Goal: Task Accomplishment & Management: Manage account settings

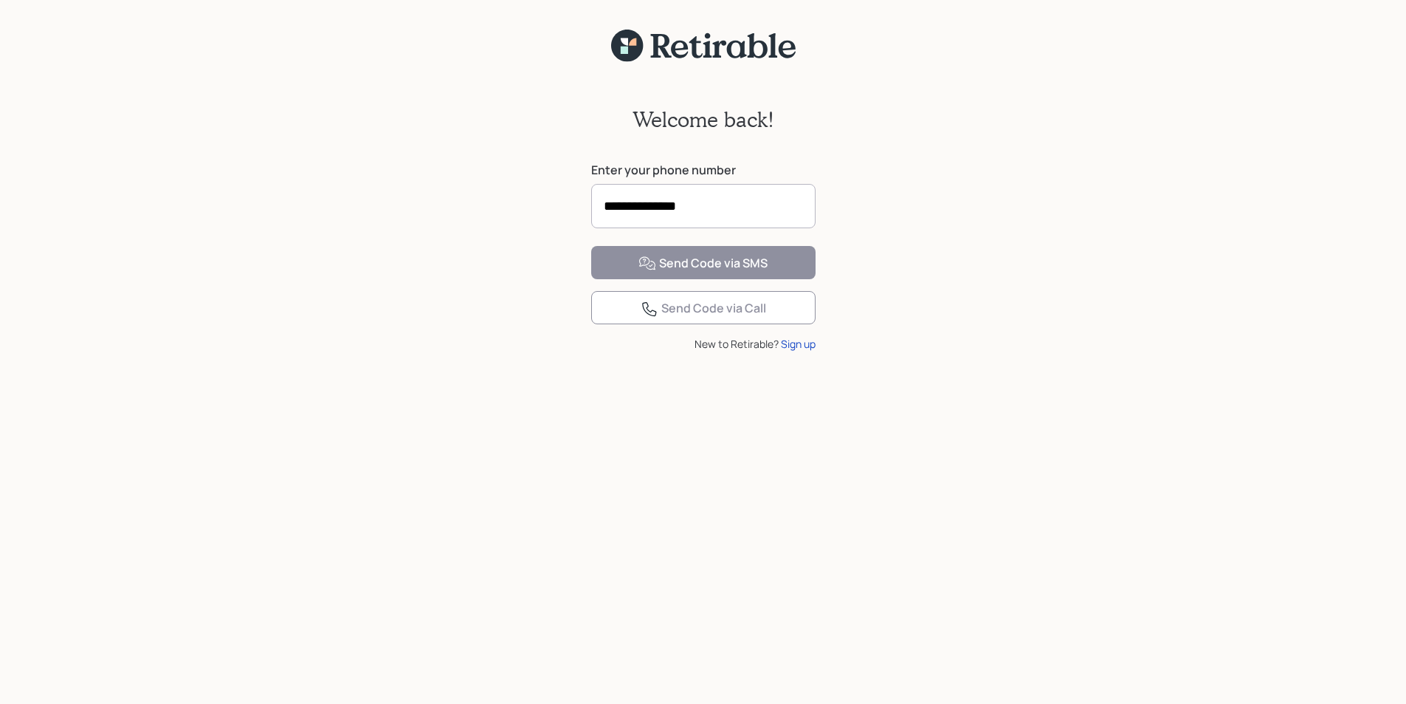
click at [726, 199] on input "**********" at bounding box center [703, 206] width 224 height 44
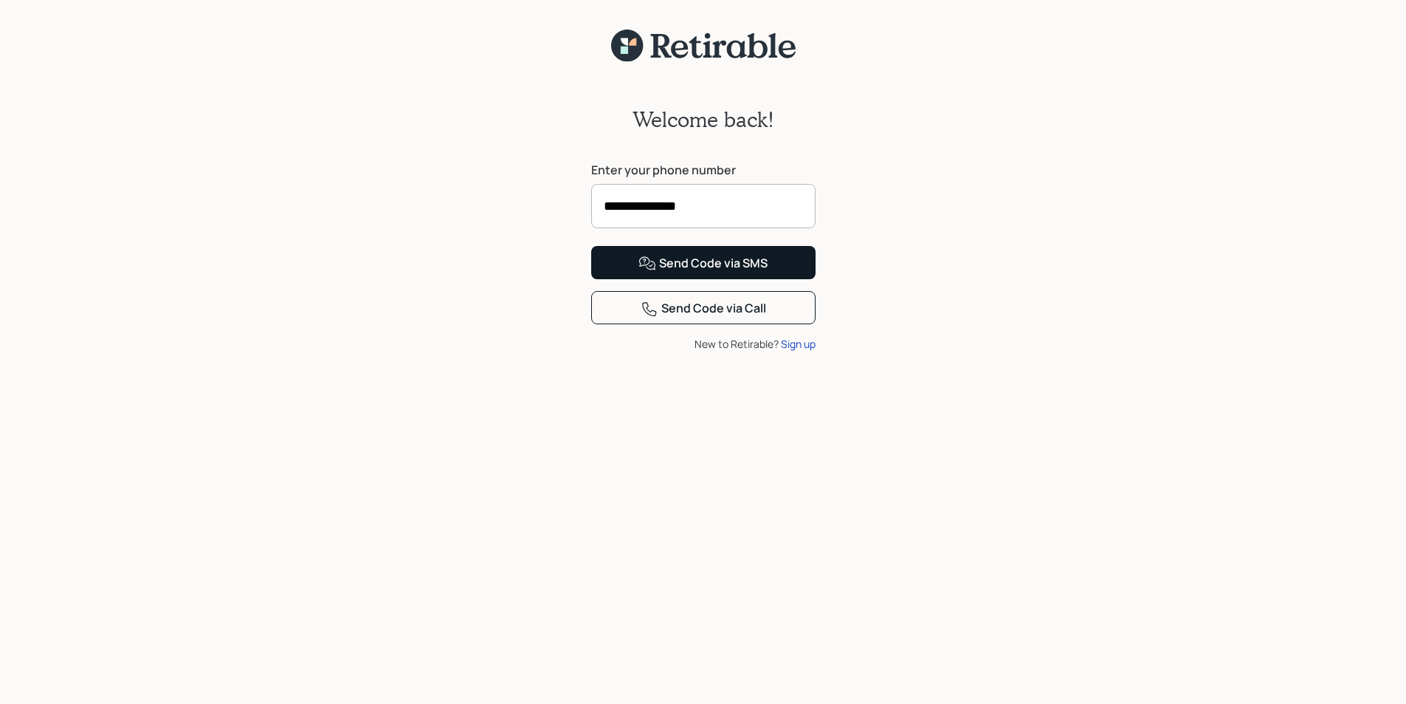
type input "**********"
click at [730, 272] on div "Send Code via SMS" at bounding box center [703, 264] width 129 height 18
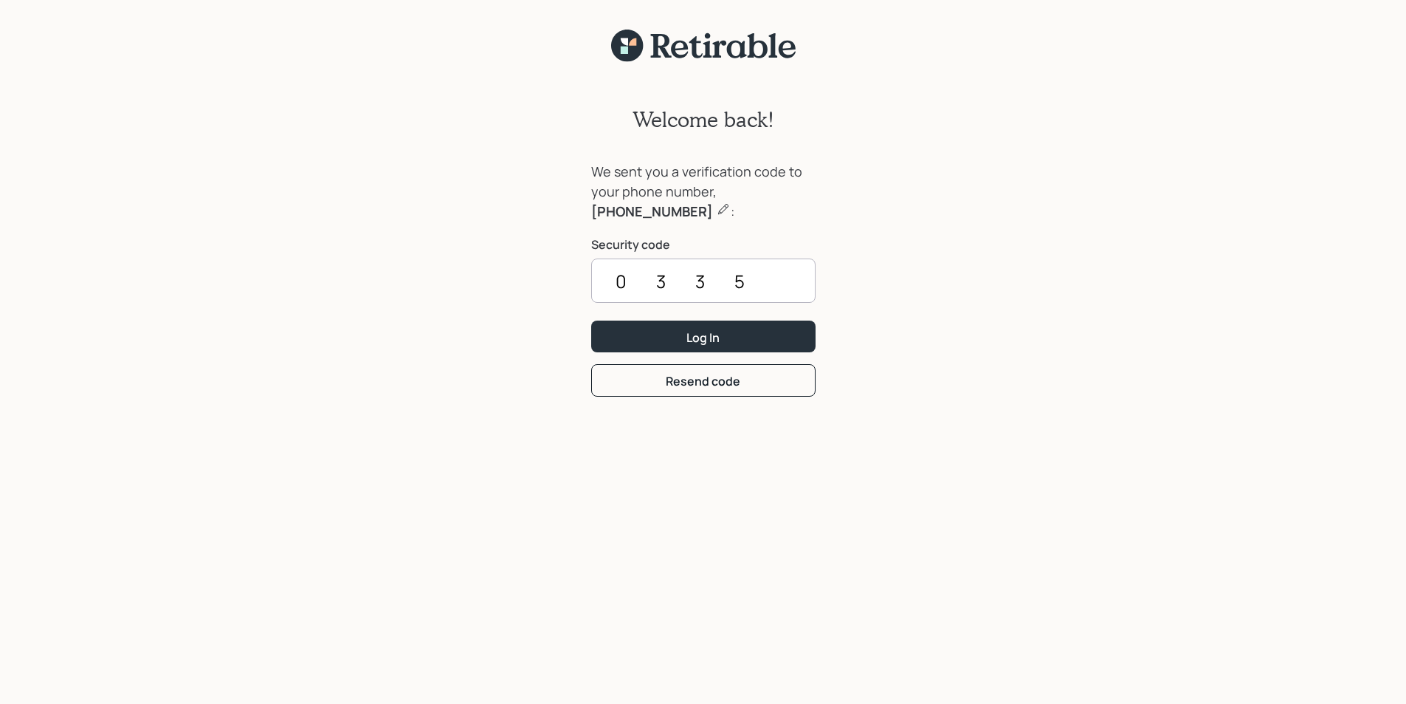
type input "0335"
click at [591, 320] on button "Log In" at bounding box center [703, 336] width 224 height 32
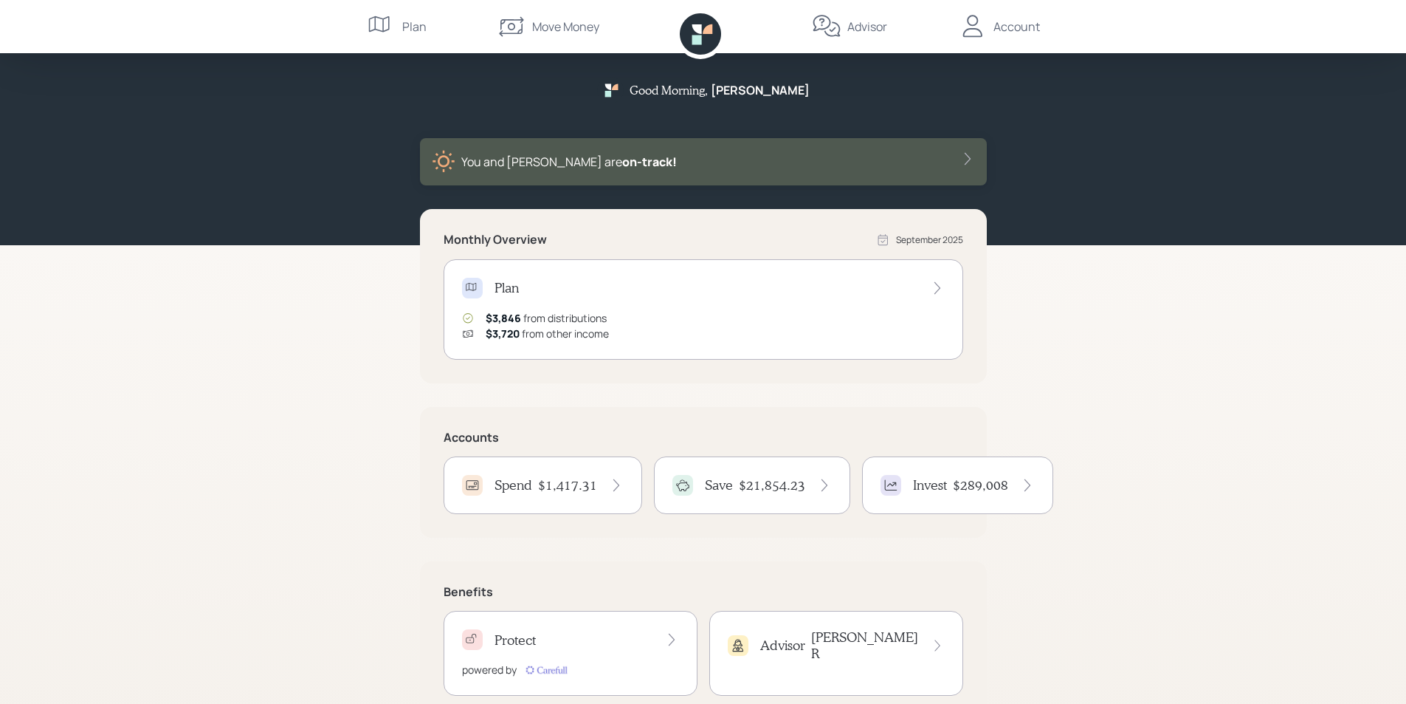
click at [529, 485] on h4 "Spend" at bounding box center [514, 485] width 38 height 16
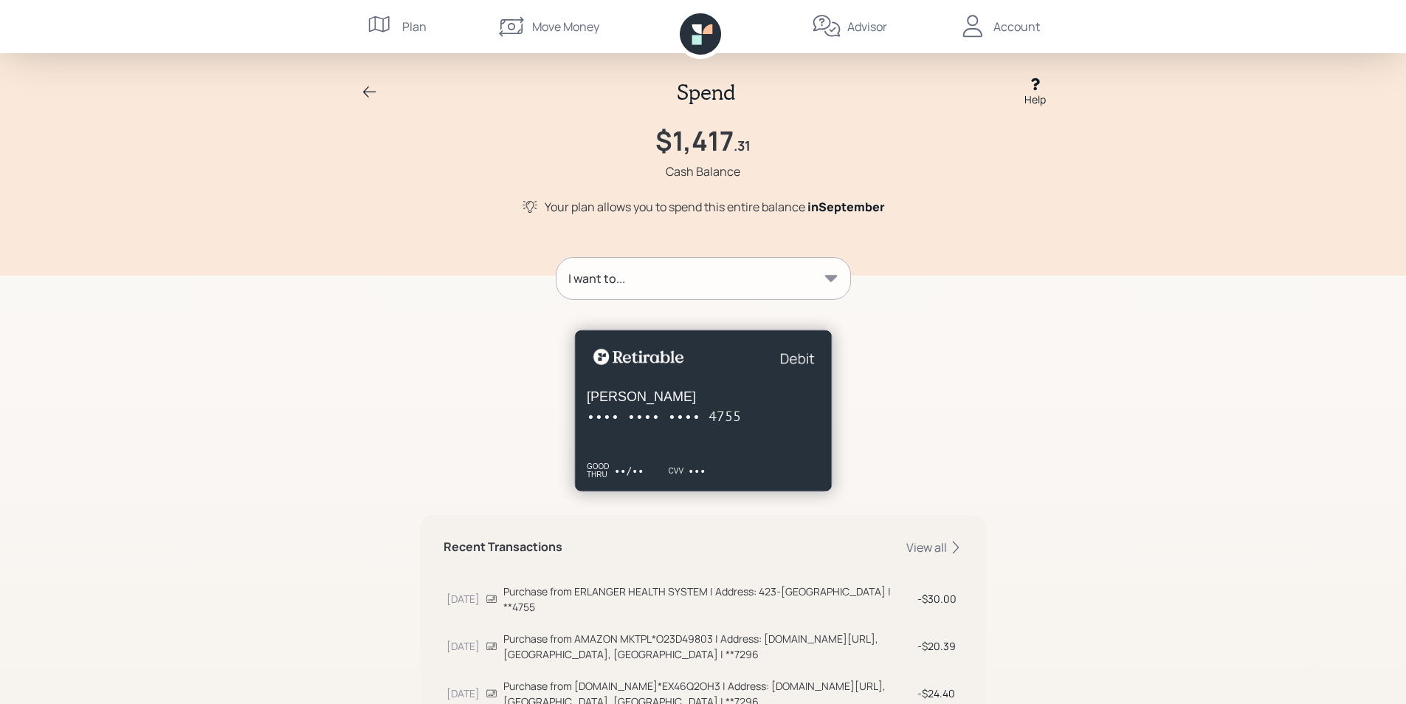
click at [367, 89] on icon at bounding box center [370, 92] width 18 height 18
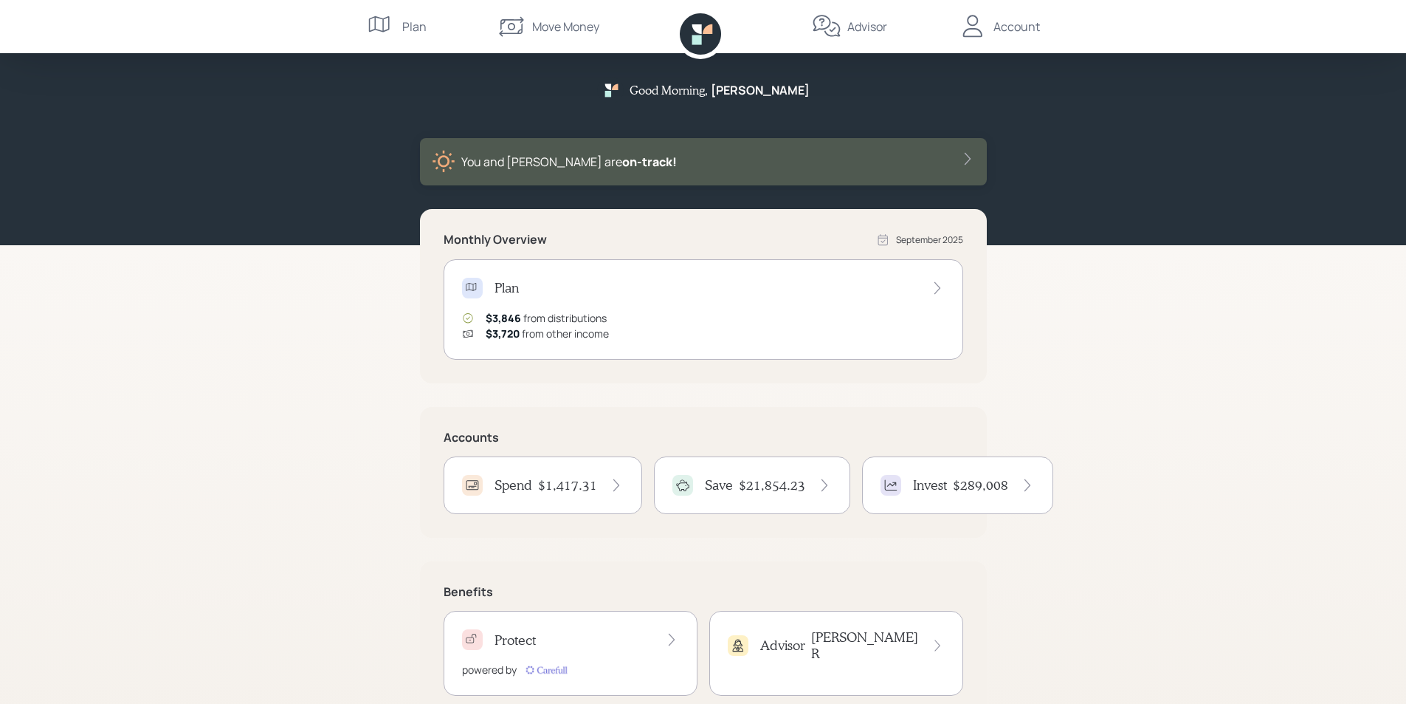
click at [772, 490] on h4 "$21,854.23" at bounding box center [772, 485] width 66 height 16
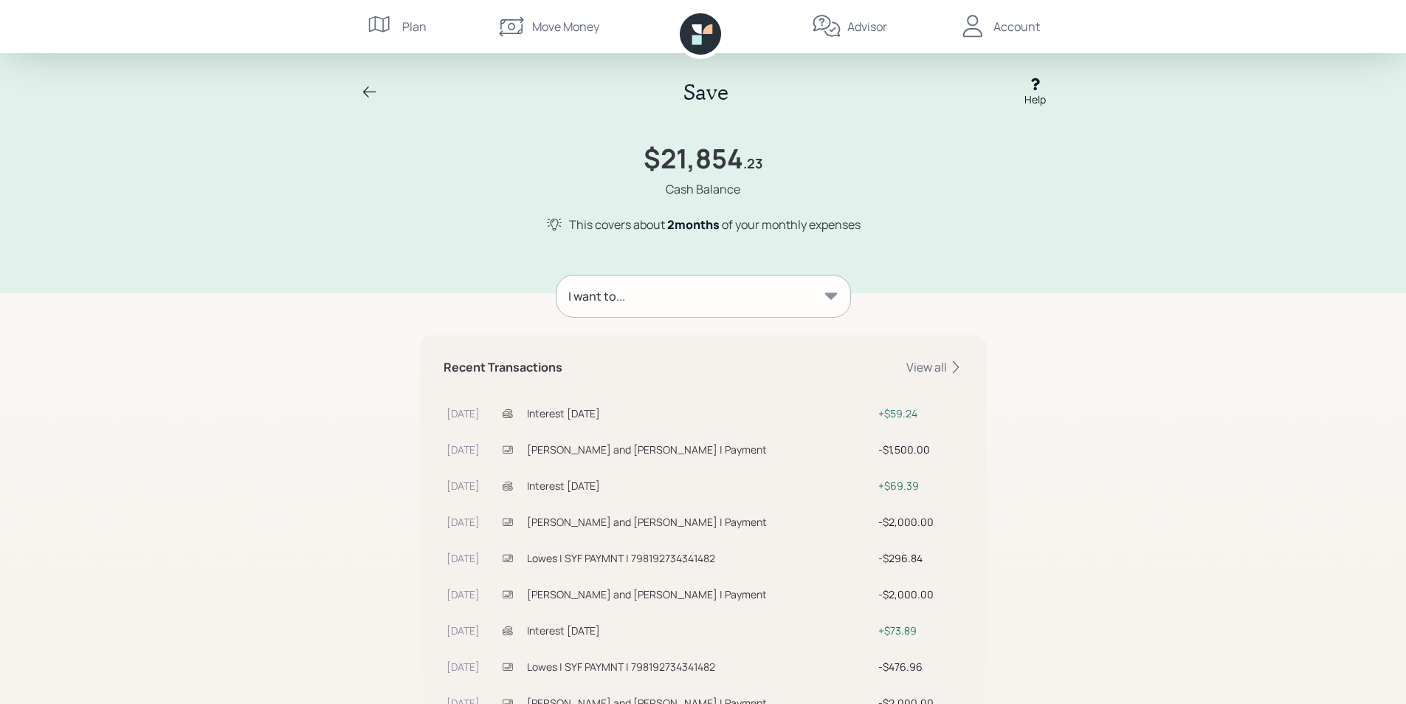
click at [371, 89] on icon at bounding box center [370, 92] width 18 height 18
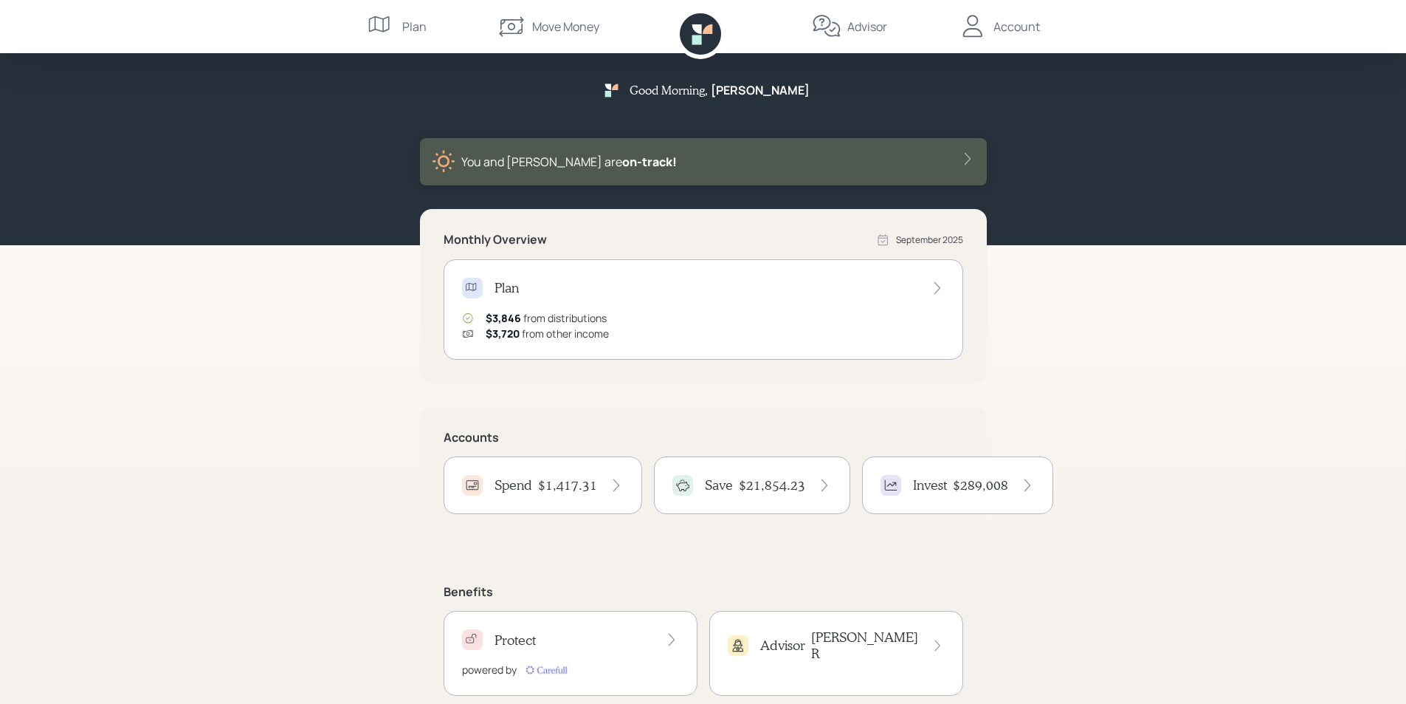
click at [1017, 29] on div "Account" at bounding box center [1017, 27] width 47 height 18
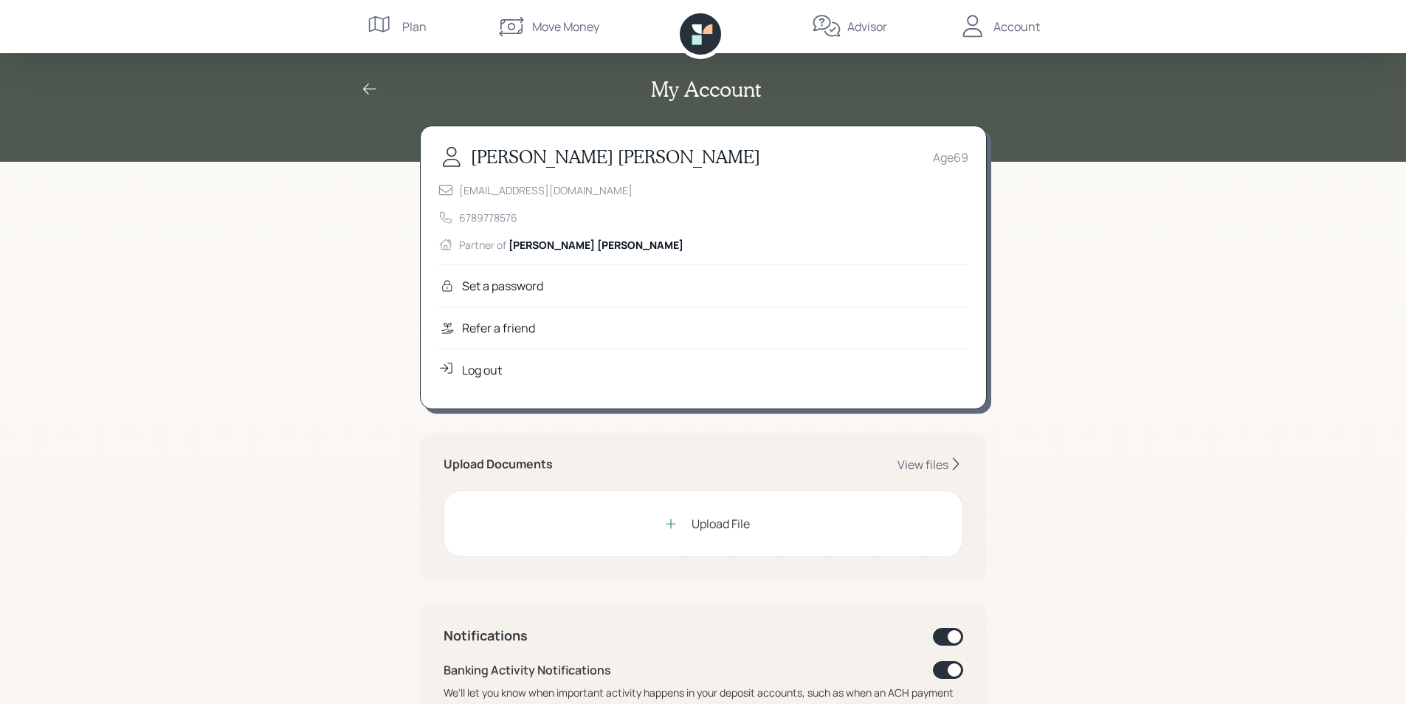
click at [495, 371] on div "Log out" at bounding box center [482, 370] width 40 height 18
